Goal: Information Seeking & Learning: Learn about a topic

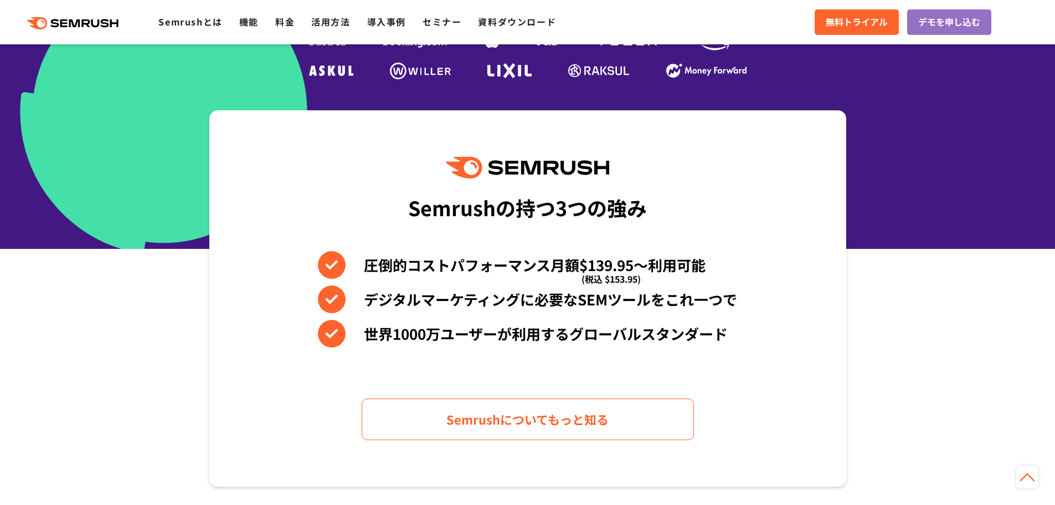
scroll to position [388, 0]
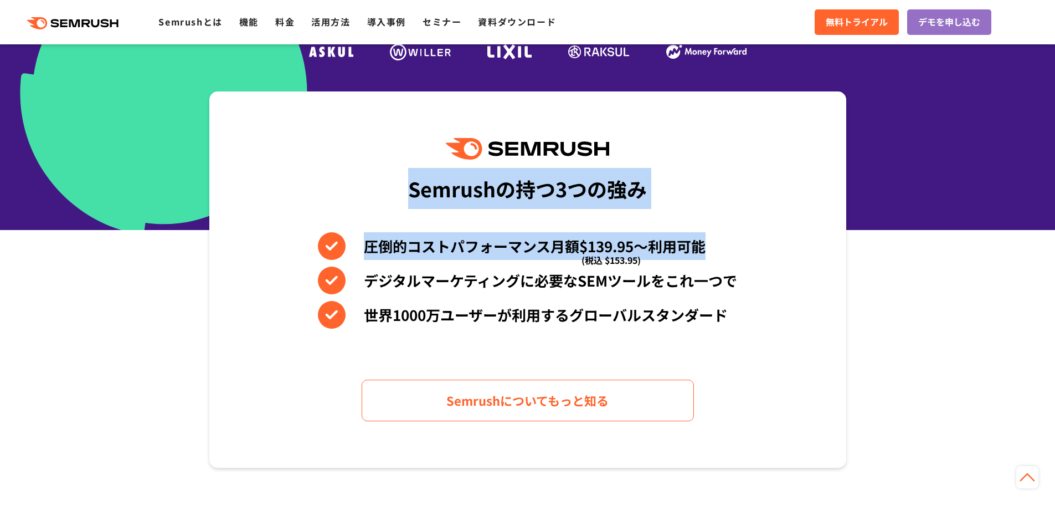
drag, startPoint x: 411, startPoint y: 192, endPoint x: 738, endPoint y: 250, distance: 331.3
click at [738, 250] on div "Semrushの持つ3つの強み 圧倒的コストパフォーマンス月額$139.95〜利用可能 (税込 $153.95) デジタルマーケティングに必要なSEMツールを…" at bounding box center [527, 279] width 637 height 376
click at [737, 249] on div "Semrushの持つ3つの強み 圧倒的コストパフォーマンス月額$139.95〜利用可能 (税込 $153.95) デジタルマーケティングに必要なSEMツールを…" at bounding box center [527, 279] width 637 height 376
click at [705, 248] on li "圧倒的コストパフォーマンス月額$139.95〜利用可能 (税込 $153.95)" at bounding box center [527, 246] width 419 height 28
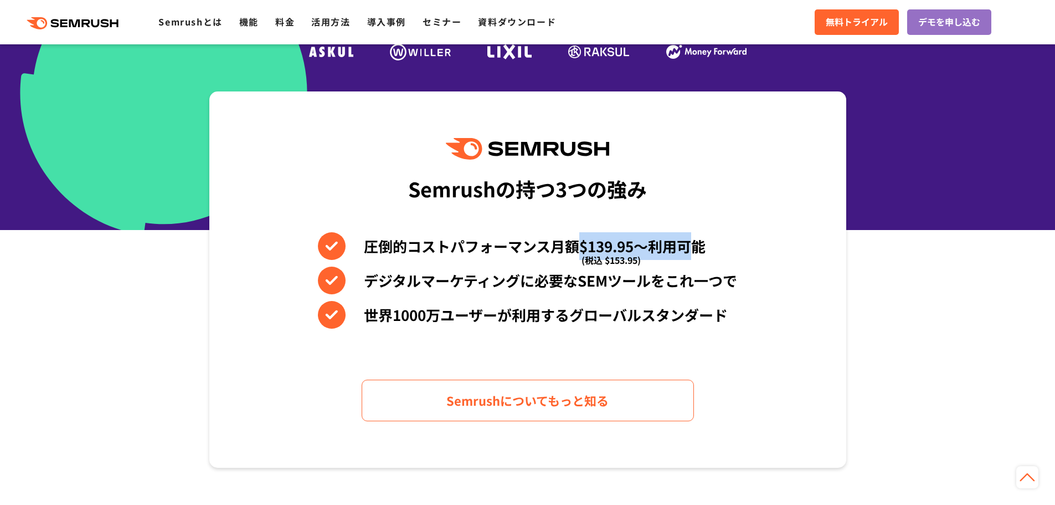
drag, startPoint x: 578, startPoint y: 245, endPoint x: 695, endPoint y: 239, distance: 117.6
click at [695, 239] on li "圧倒的コストパフォーマンス月額$139.95〜利用可能 (税込 $153.95)" at bounding box center [527, 246] width 419 height 28
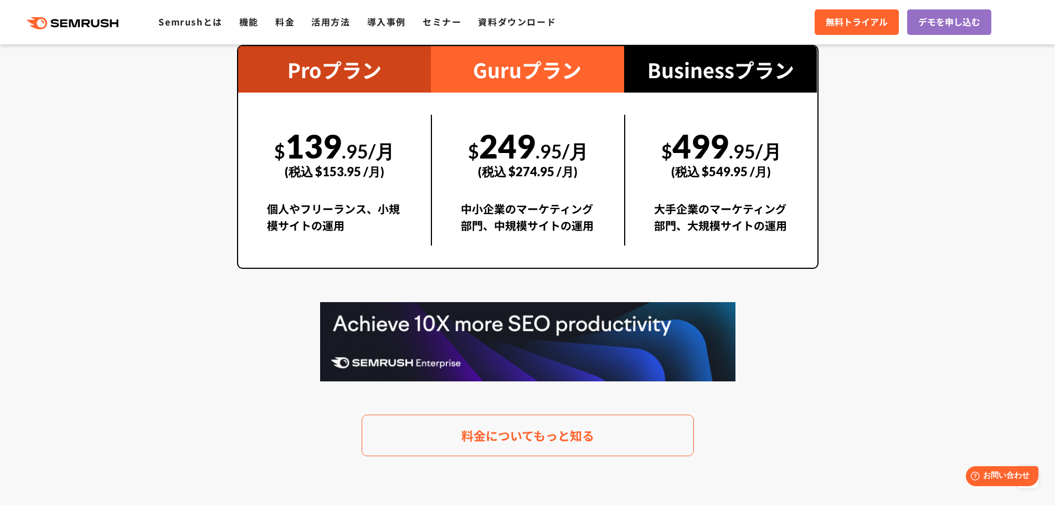
scroll to position [2049, 0]
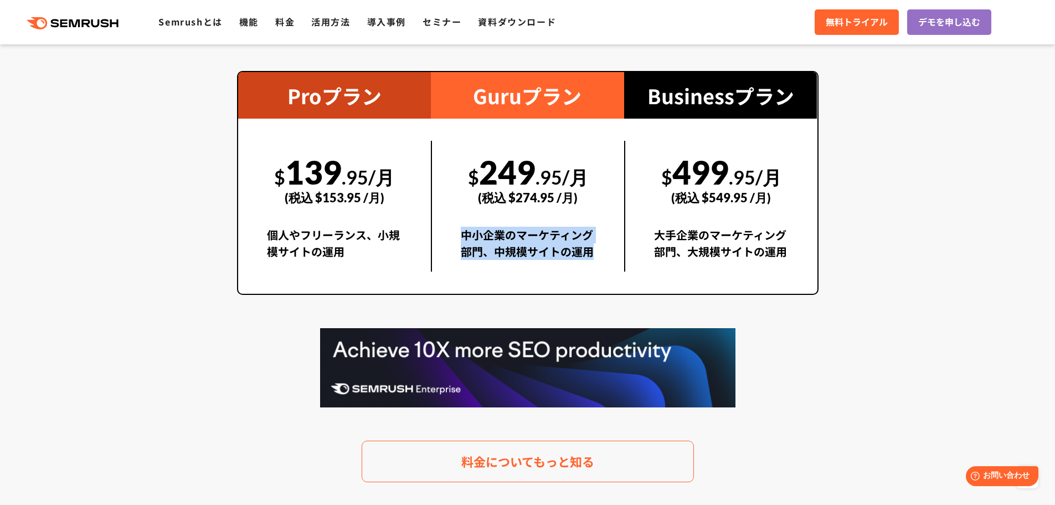
drag, startPoint x: 461, startPoint y: 235, endPoint x: 604, endPoint y: 250, distance: 144.2
click at [604, 250] on div "$ 249 .95/月 (税込 $274.95 /月) 中小企業のマーケティング部門、中規模サイトの運用" at bounding box center [527, 206] width 193 height 131
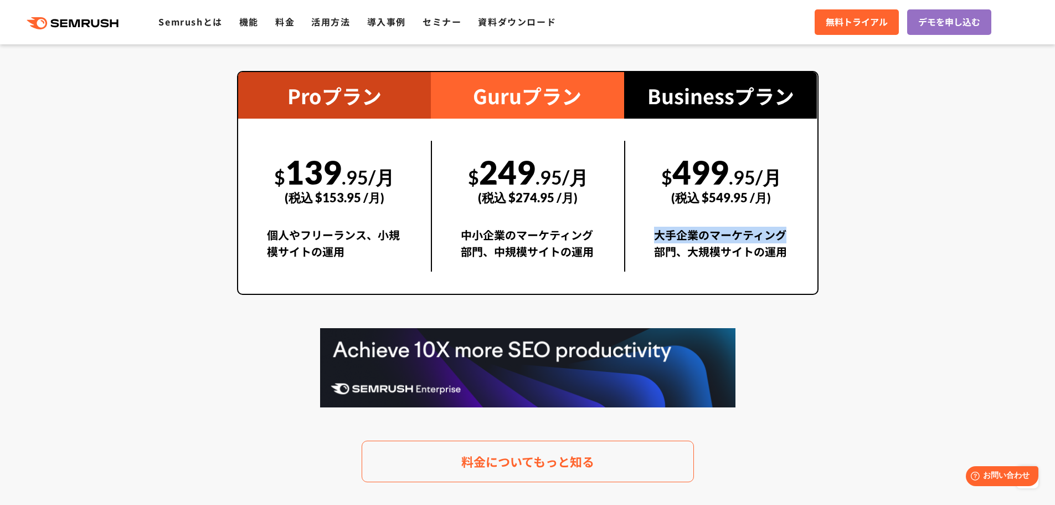
drag, startPoint x: 653, startPoint y: 234, endPoint x: 844, endPoint y: 240, distance: 190.6
click at [844, 240] on section "料金プラン 月額$139.95(税込 $153.95)〜から利用可能。圧倒的なコストパフォーマンス Proプラン $ 139 .95/月 (税込 $153.9…" at bounding box center [527, 222] width 1055 height 620
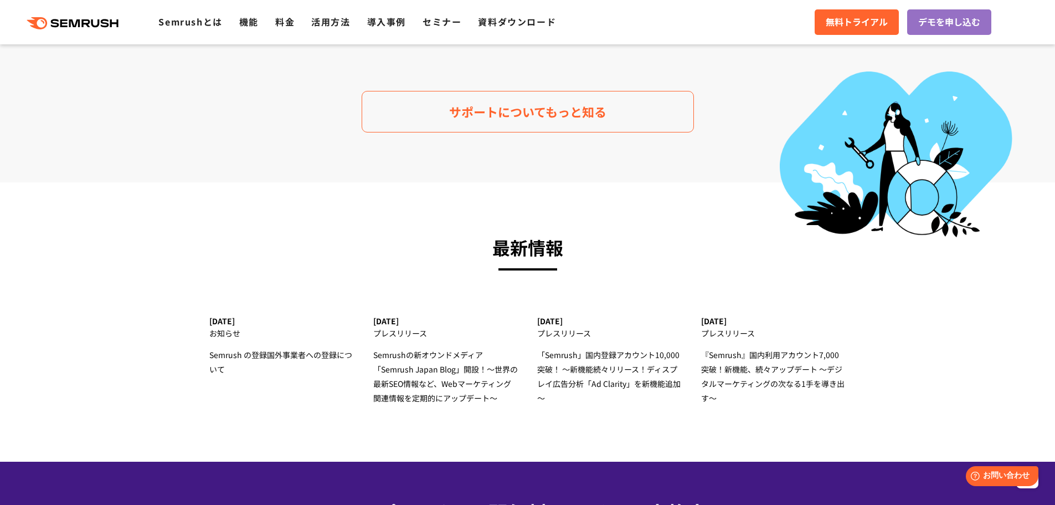
scroll to position [3378, 0]
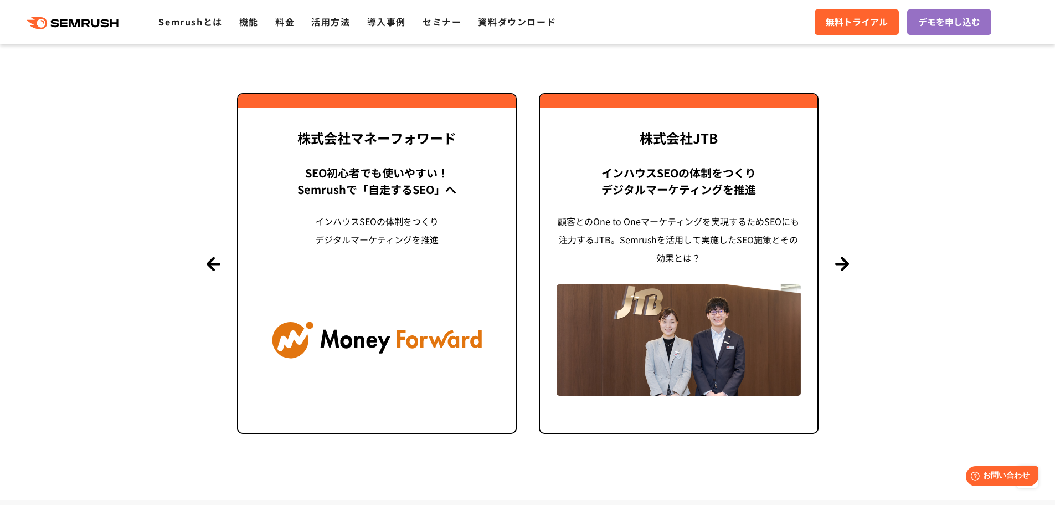
scroll to position [3875, 0]
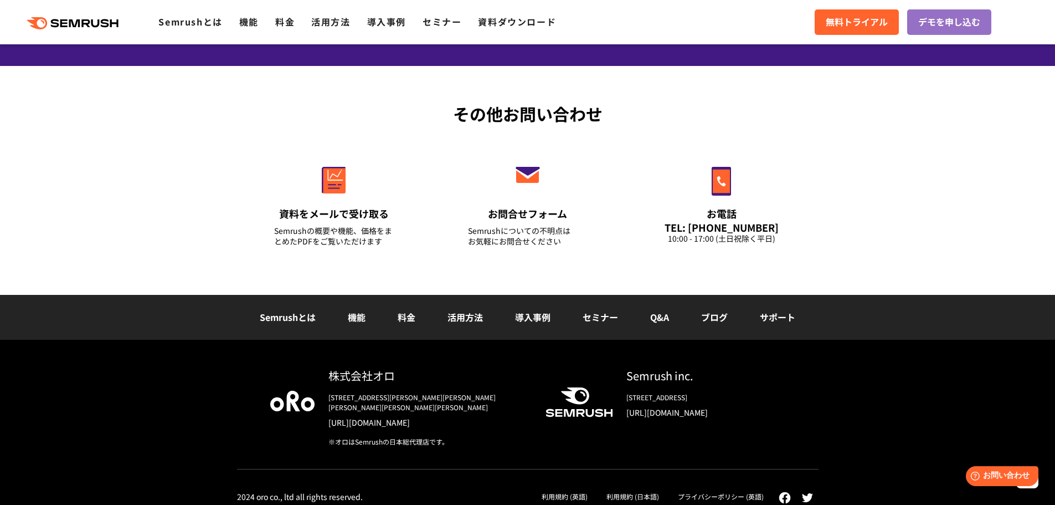
drag, startPoint x: 422, startPoint y: 153, endPoint x: 415, endPoint y: 385, distance: 232.7
drag, startPoint x: 327, startPoint y: 382, endPoint x: 401, endPoint y: 373, distance: 74.2
click at [401, 373] on div "株式会社オロ [STREET_ADDRESS][PERSON_NAME][PERSON_NAME][PERSON_NAME][PERSON_NAME][PER…" at bounding box center [421, 406] width 213 height 79
copy div "株式会社オロ"
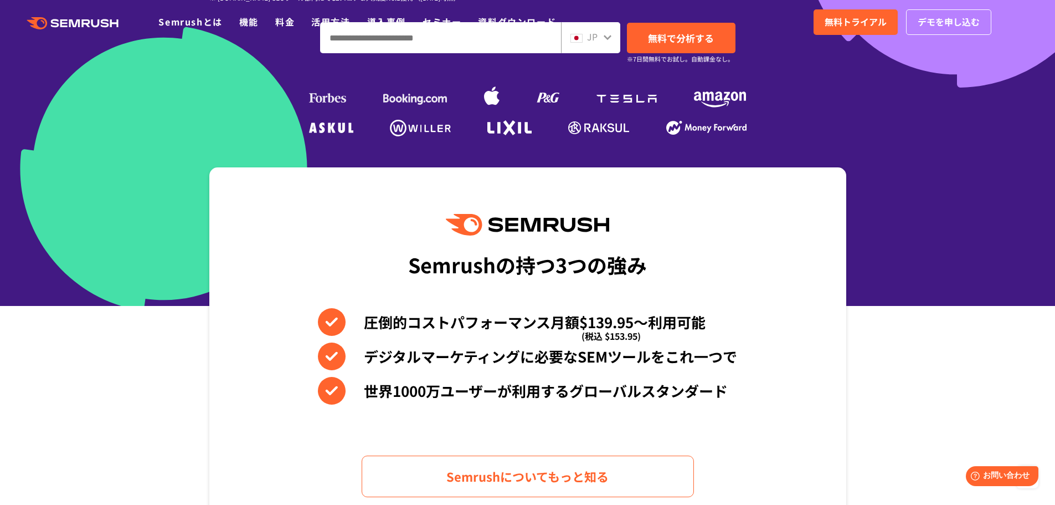
scroll to position [0, 0]
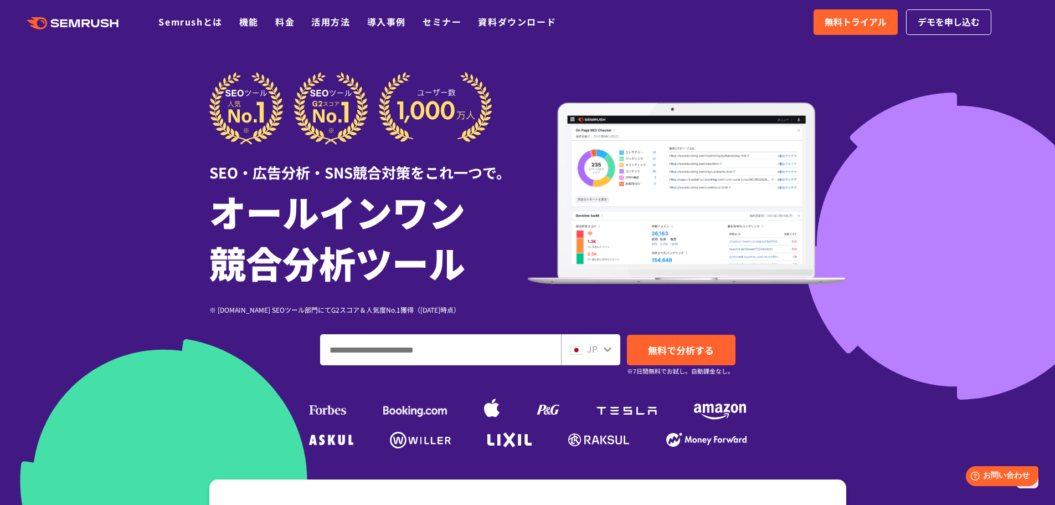
drag, startPoint x: 921, startPoint y: 290, endPoint x: 898, endPoint y: 136, distance: 155.1
